Goal: Task Accomplishment & Management: Use online tool/utility

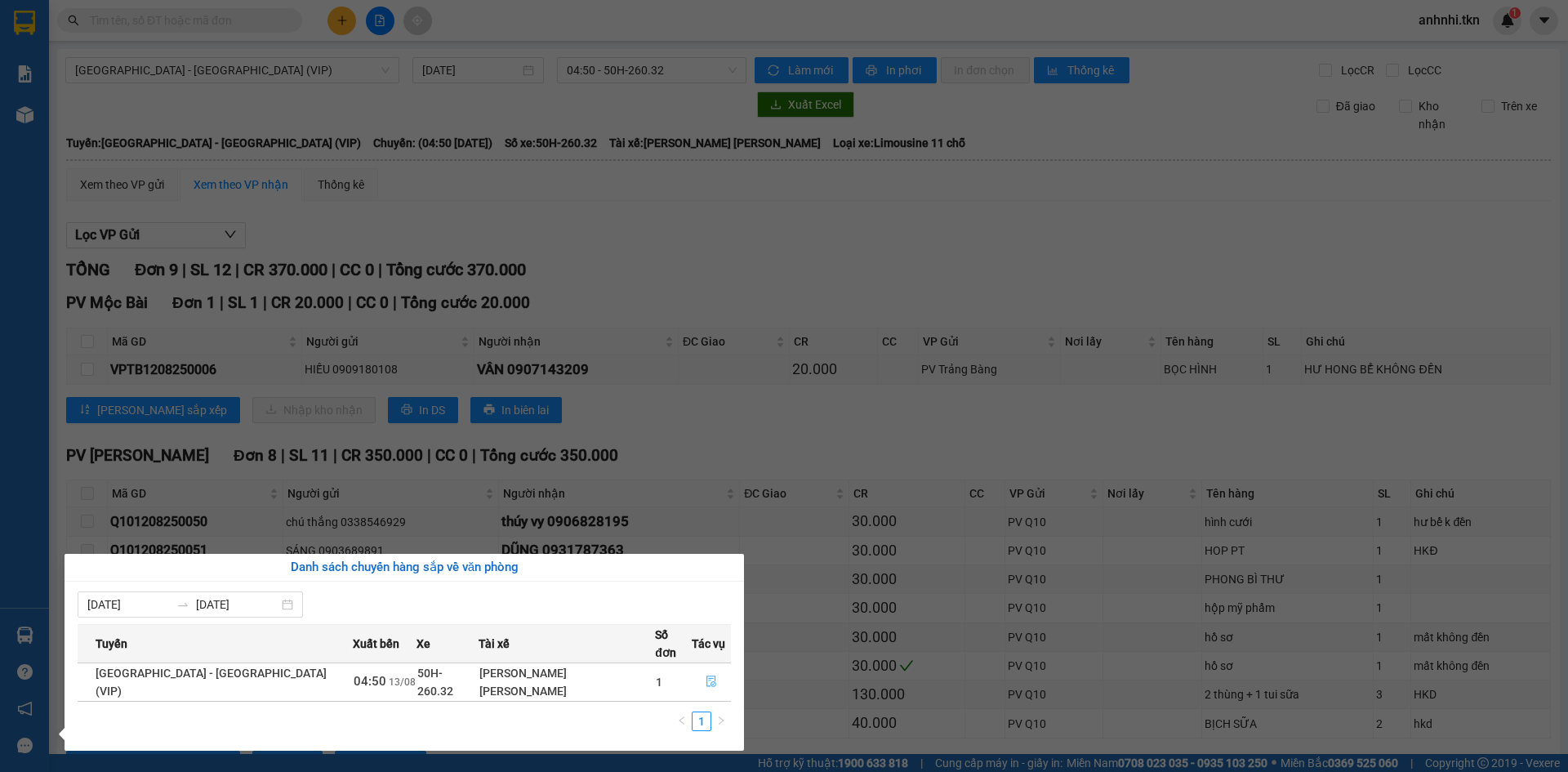
click at [706, 675] on icon "file-done" at bounding box center [711, 681] width 11 height 11
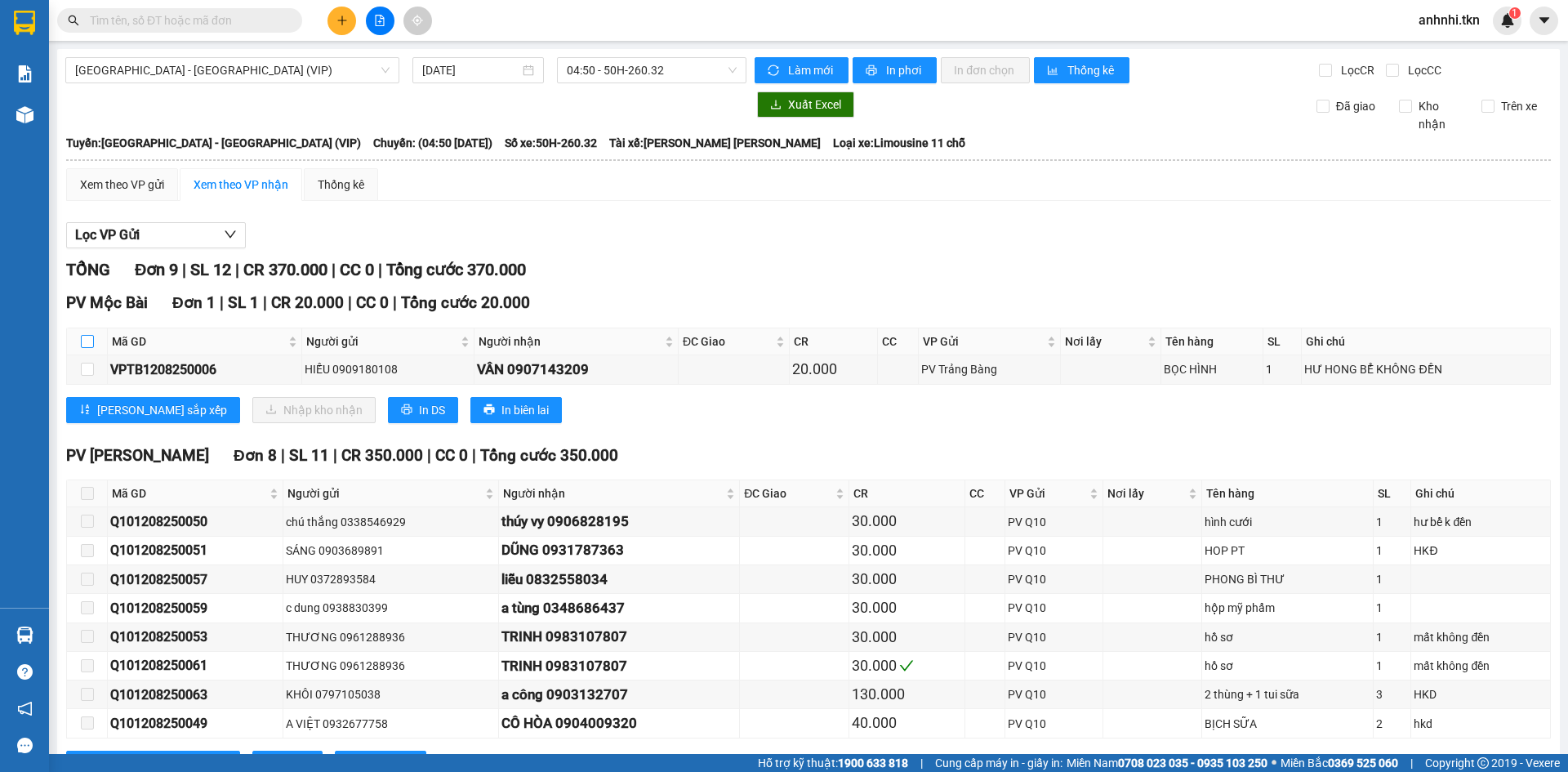
click at [91, 341] on input "checkbox" at bounding box center [87, 341] width 13 height 13
checkbox input "true"
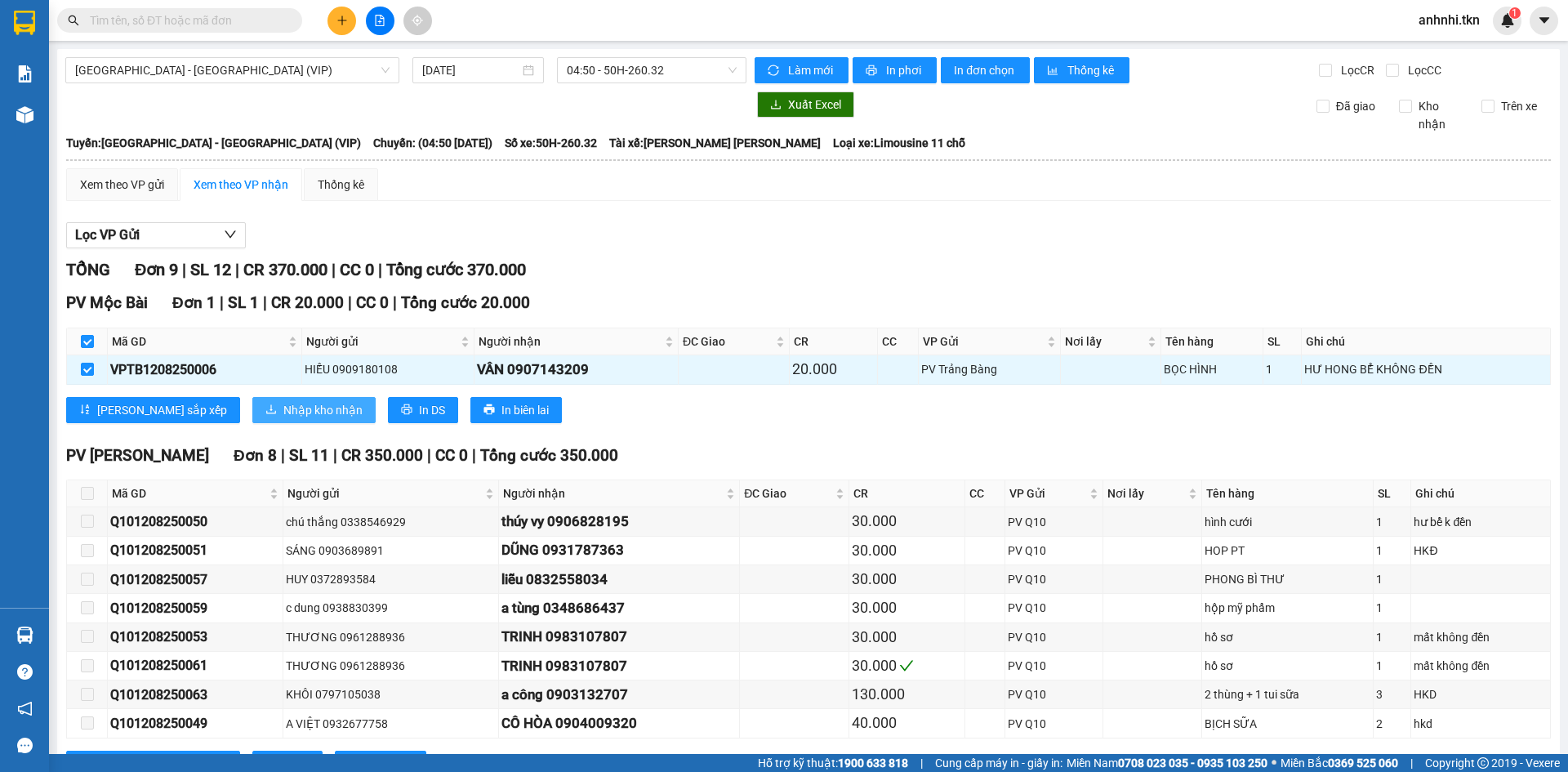
click at [283, 414] on span "Nhập kho nhận" at bounding box center [323, 410] width 79 height 18
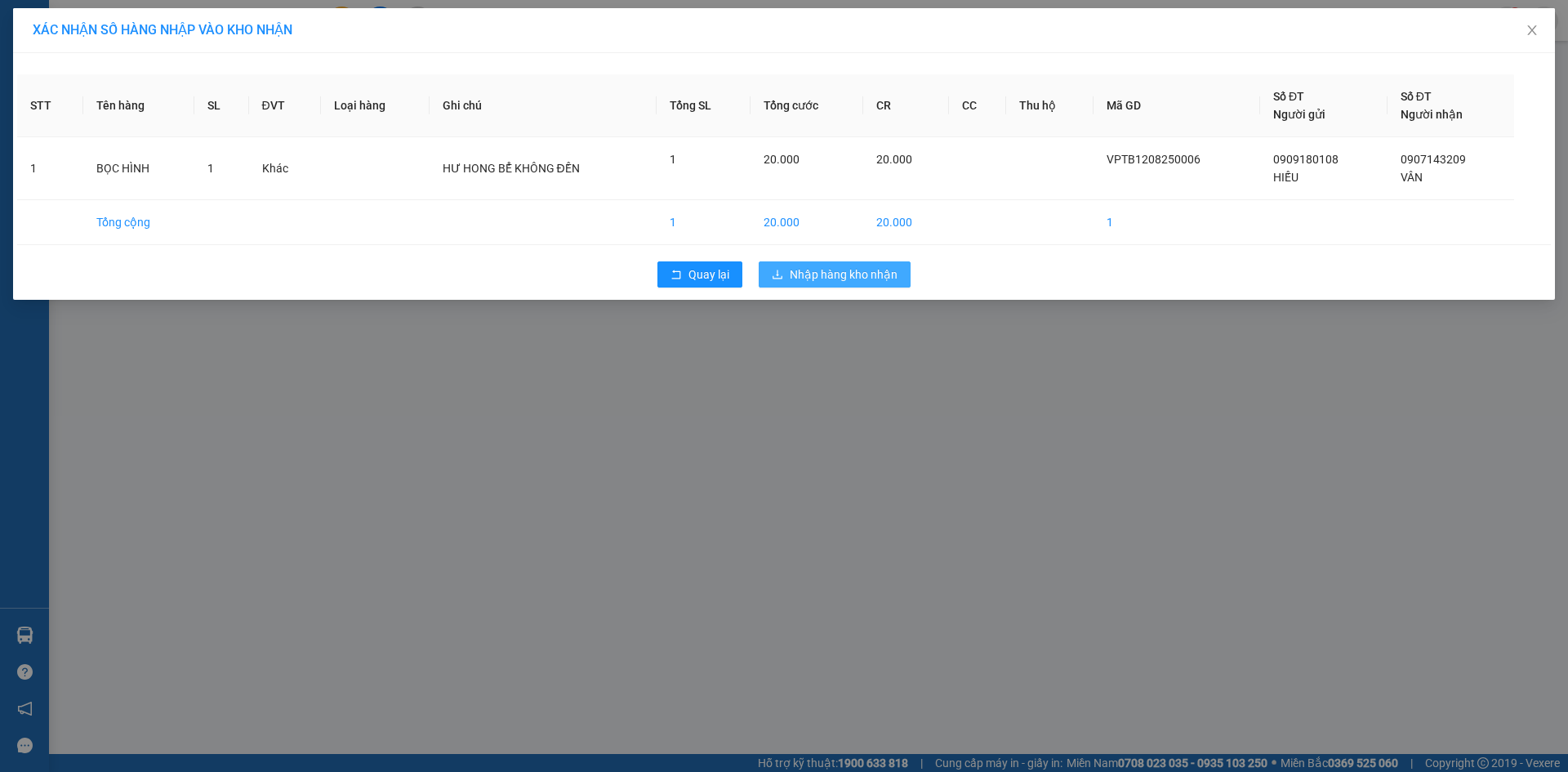
click at [896, 269] on span "Nhập hàng kho nhận" at bounding box center [843, 274] width 108 height 18
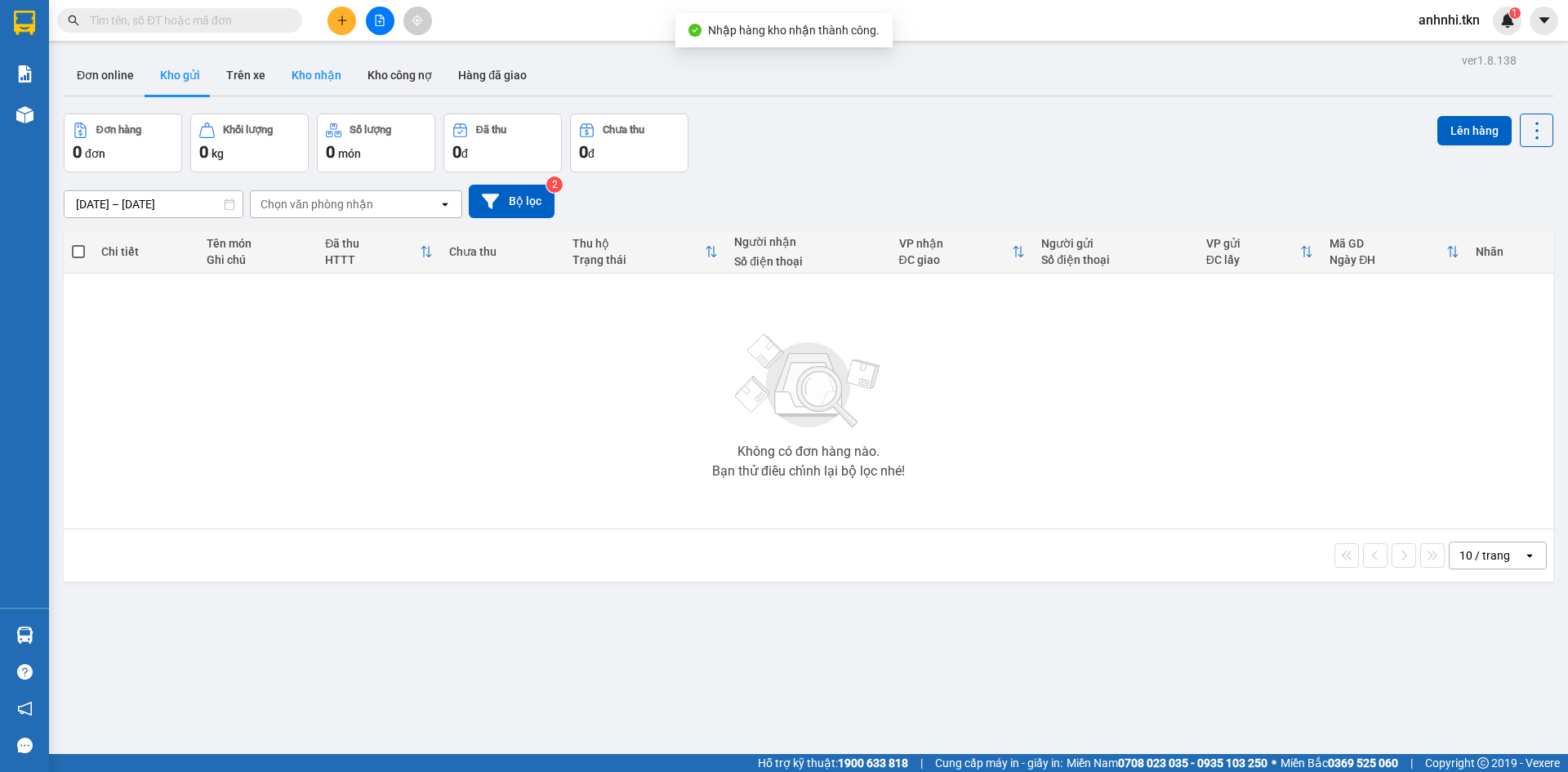
click at [312, 72] on button "Kho nhận" at bounding box center [316, 75] width 76 height 39
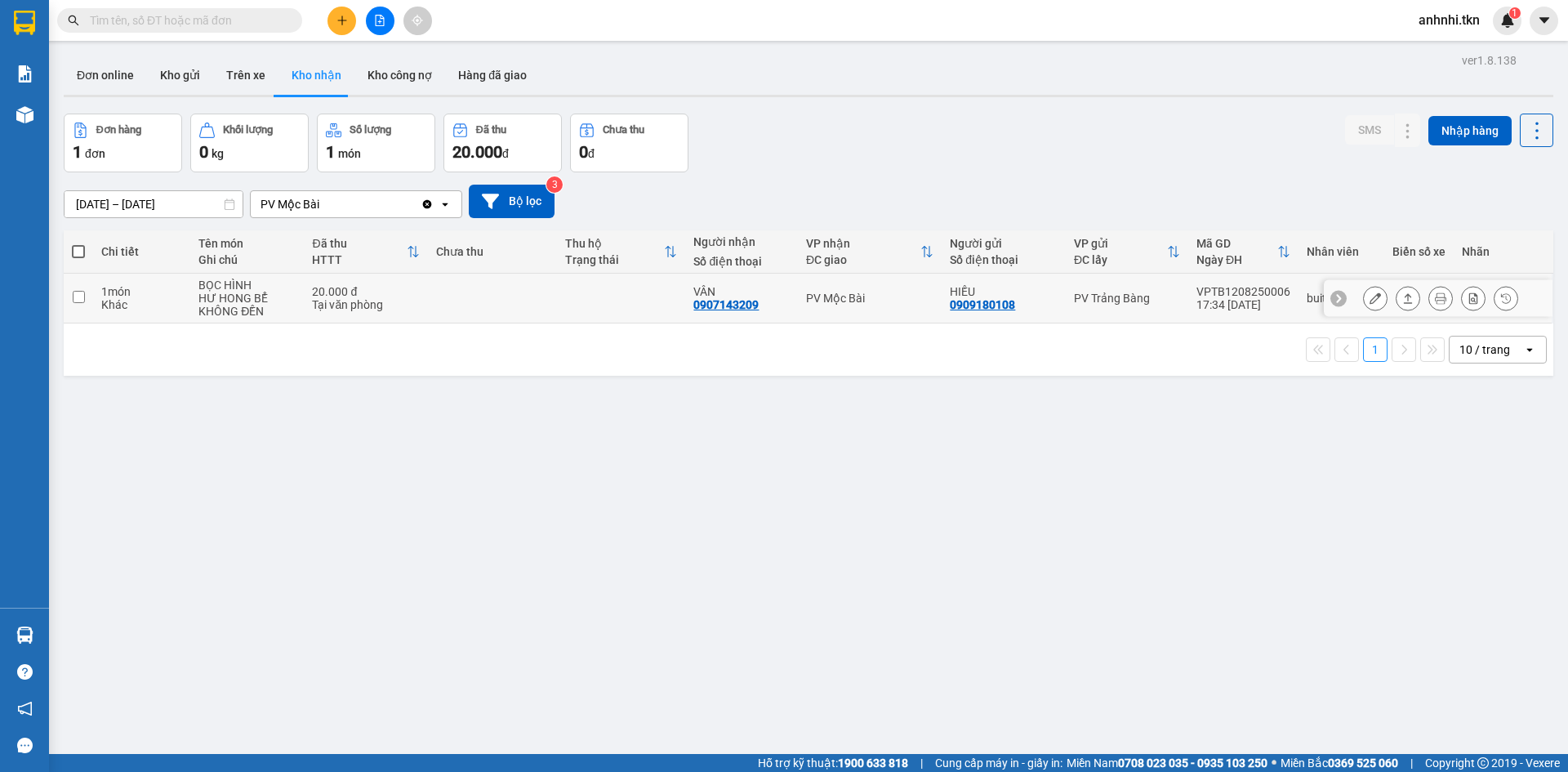
click at [77, 297] on input "checkbox" at bounding box center [79, 296] width 12 height 12
checkbox input "true"
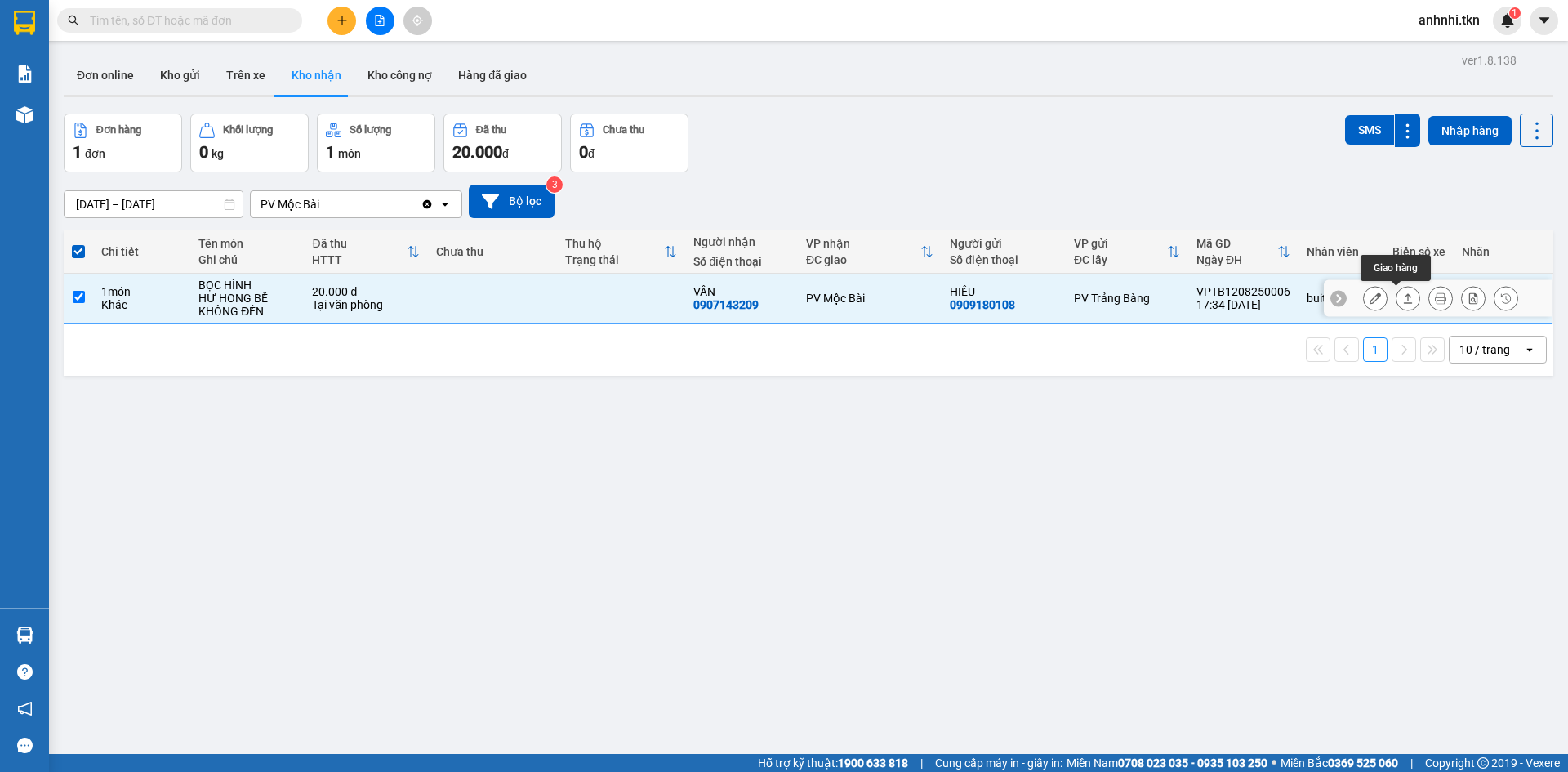
click at [1402, 300] on icon at bounding box center [1408, 298] width 11 height 11
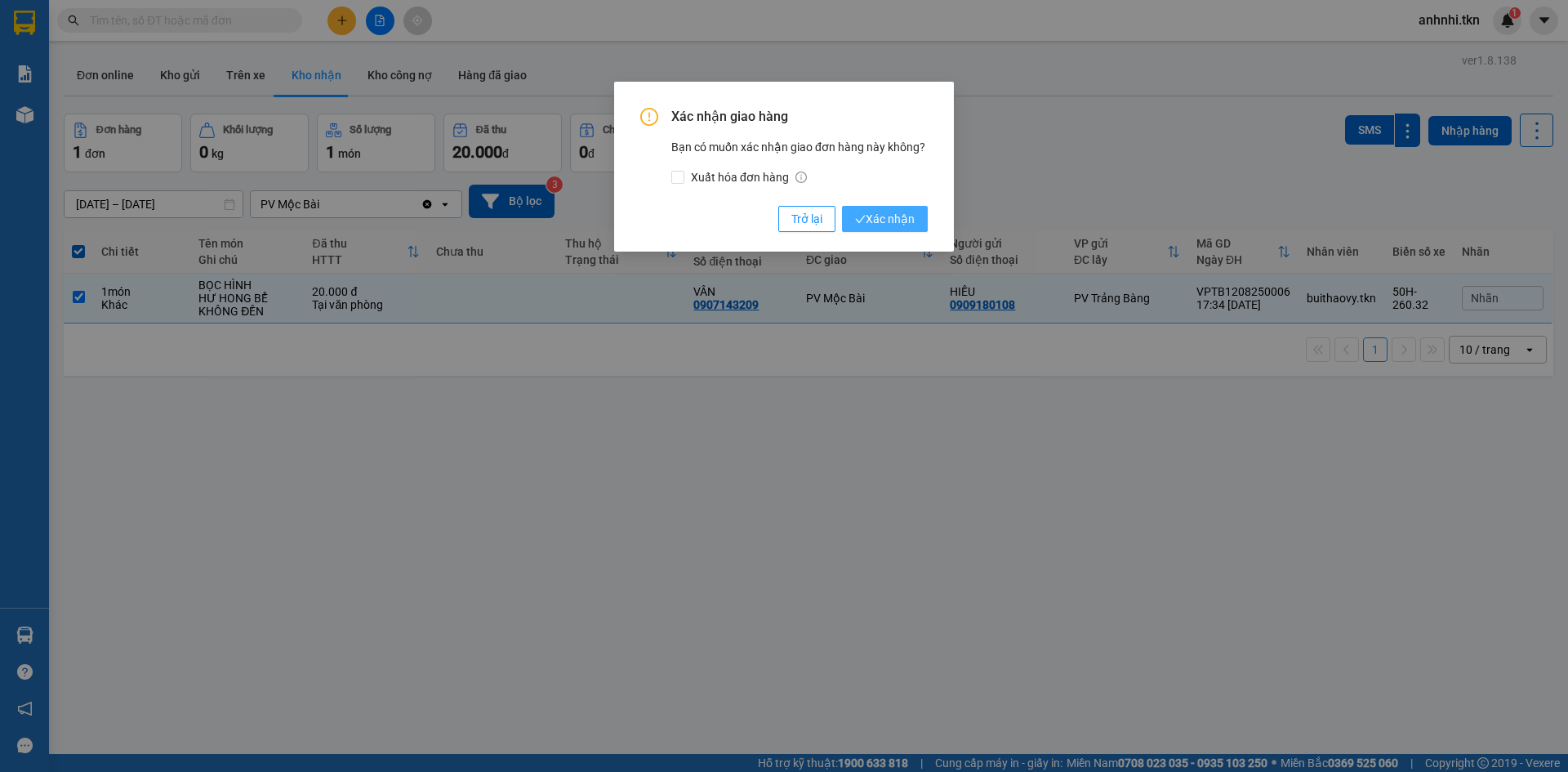
click at [895, 222] on span "Xác nhận" at bounding box center [885, 219] width 60 height 18
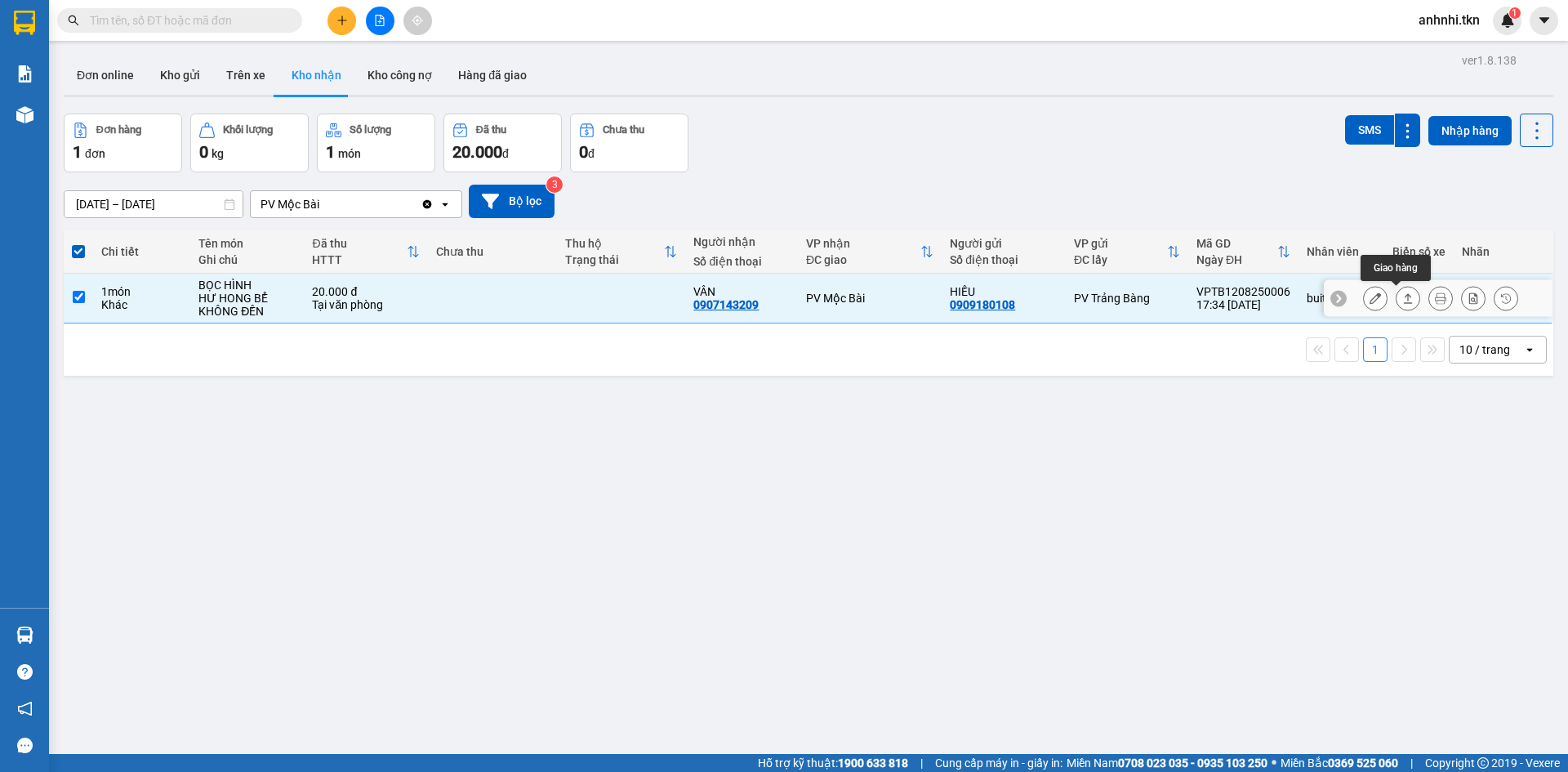
click at [1402, 298] on icon at bounding box center [1408, 298] width 11 height 11
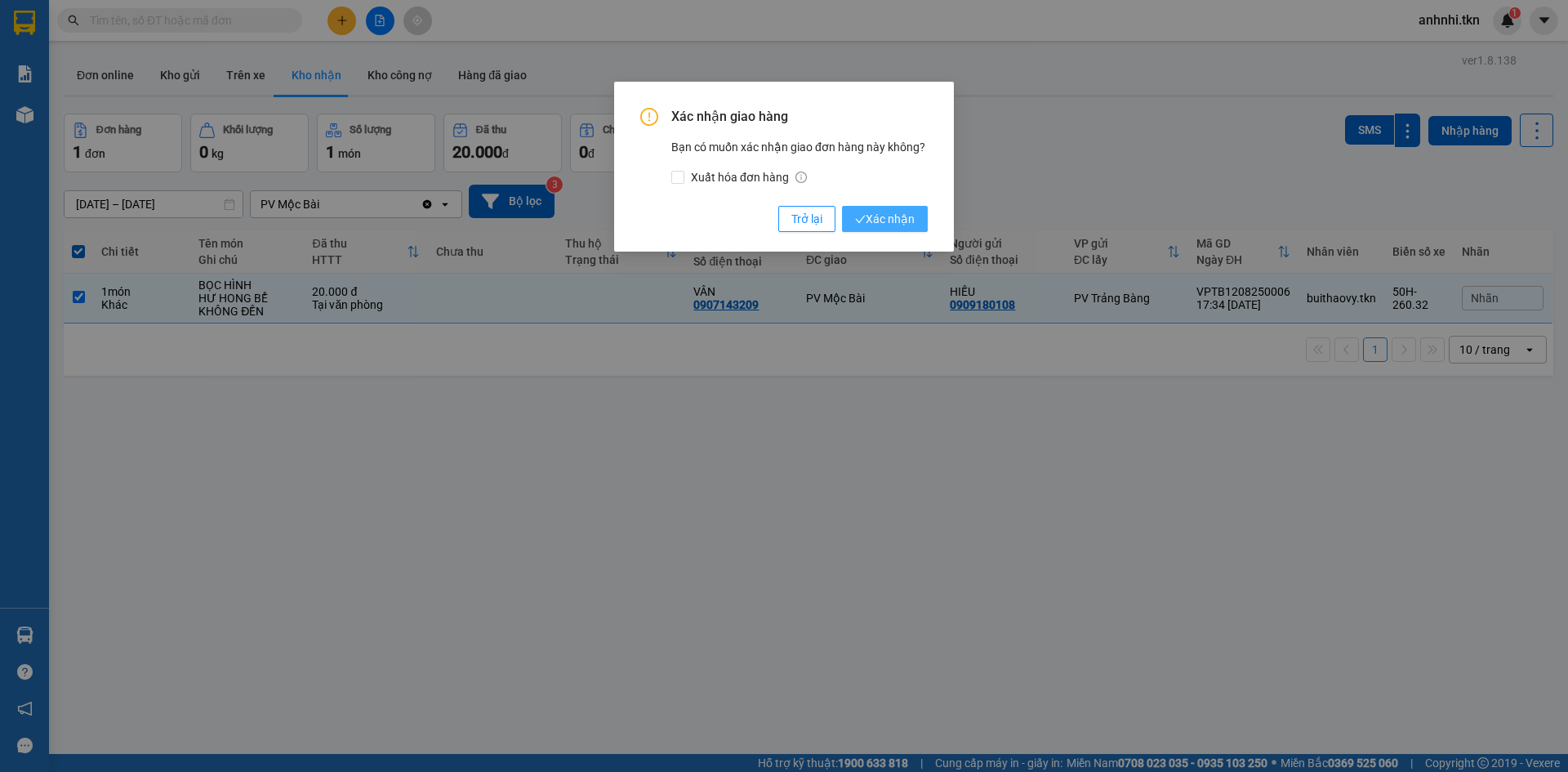
click at [896, 219] on span "Xác nhận" at bounding box center [885, 219] width 60 height 18
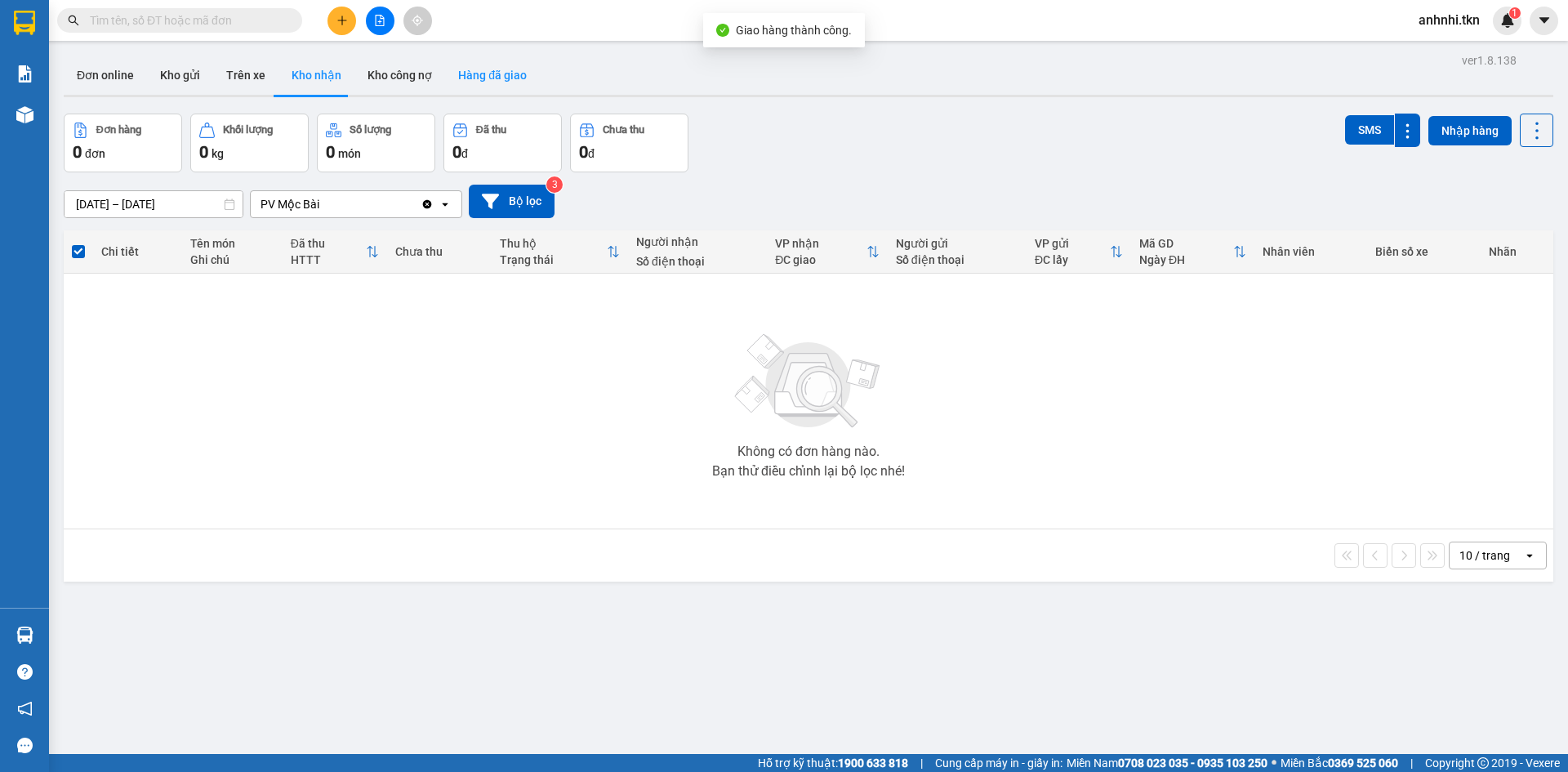
click at [483, 81] on button "Hàng đã giao" at bounding box center [492, 75] width 95 height 39
